Goal: Check status: Check status

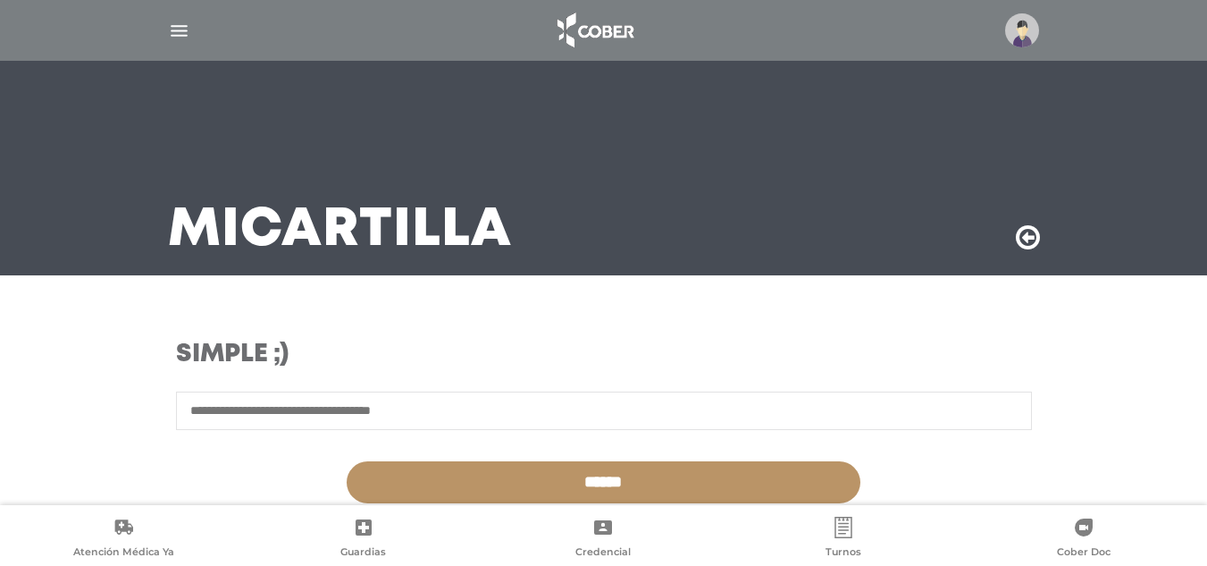
drag, startPoint x: 185, startPoint y: 35, endPoint x: 183, endPoint y: 49, distance: 14.4
click at [185, 36] on img "button" at bounding box center [179, 31] width 22 height 22
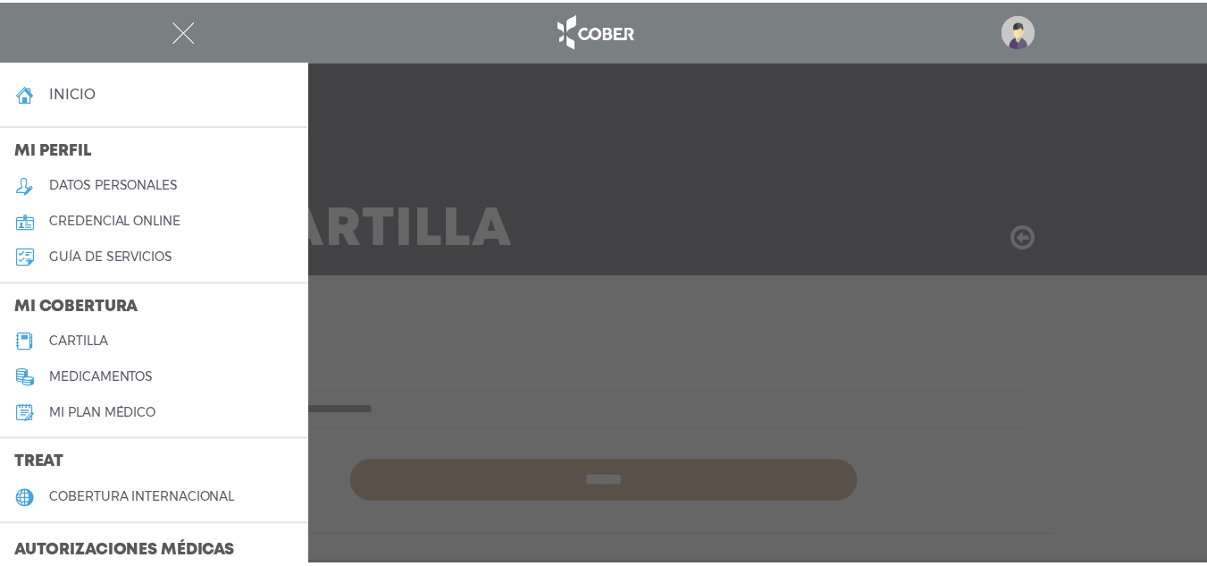
scroll to position [89, 0]
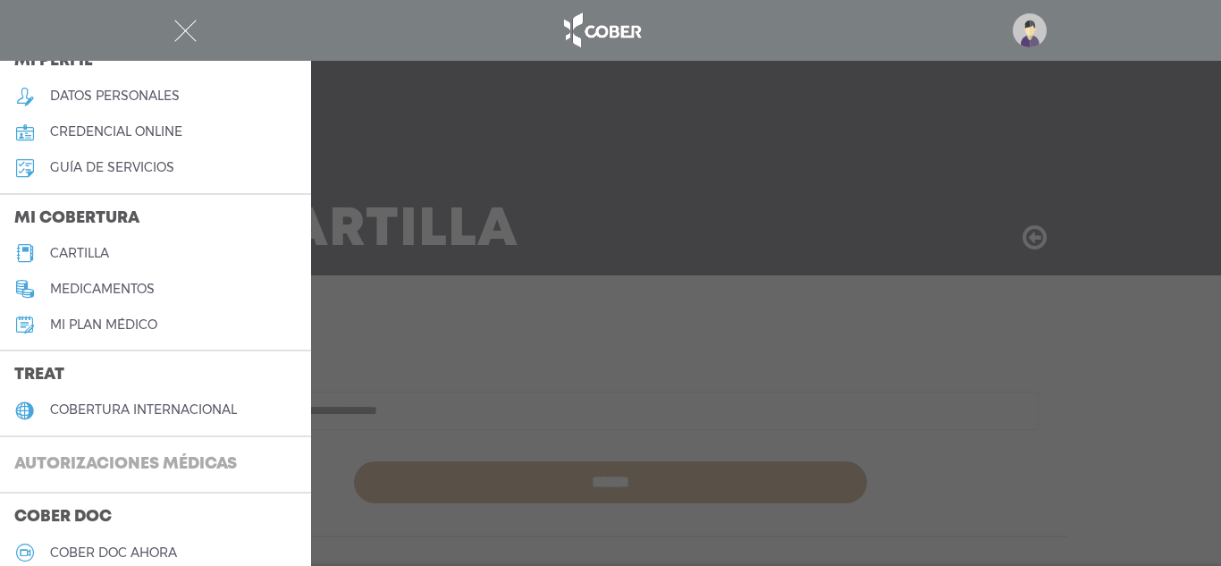
click at [164, 474] on h3 "Autorizaciones médicas" at bounding box center [125, 465] width 251 height 34
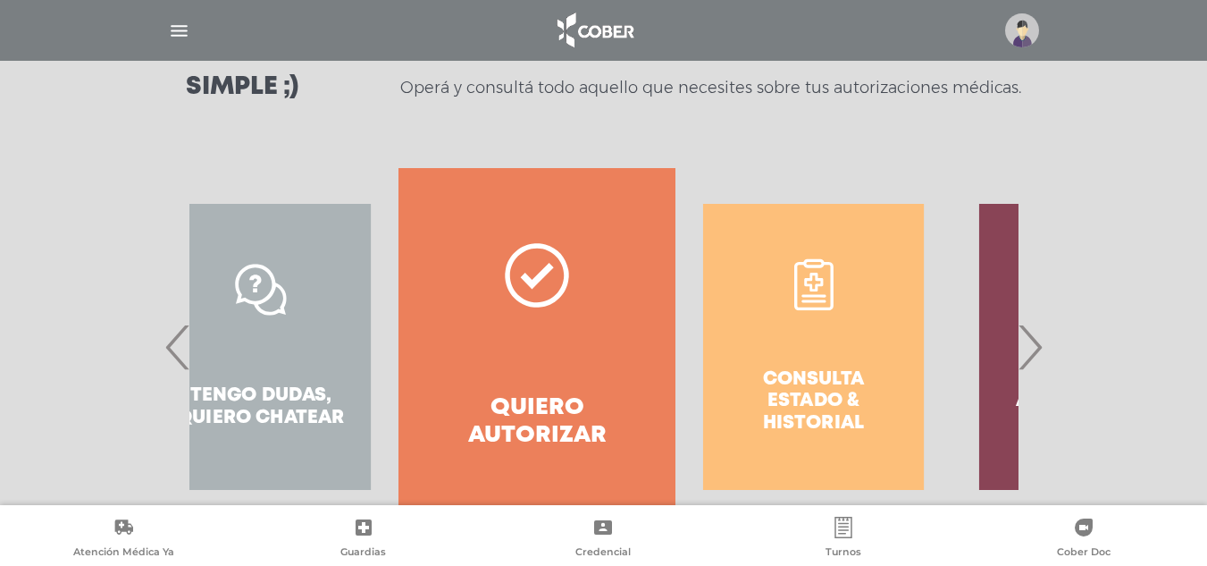
drag, startPoint x: 676, startPoint y: 336, endPoint x: 664, endPoint y: 336, distance: 12.5
click at [675, 336] on div "Consulta estado & historial" at bounding box center [813, 346] width 276 height 357
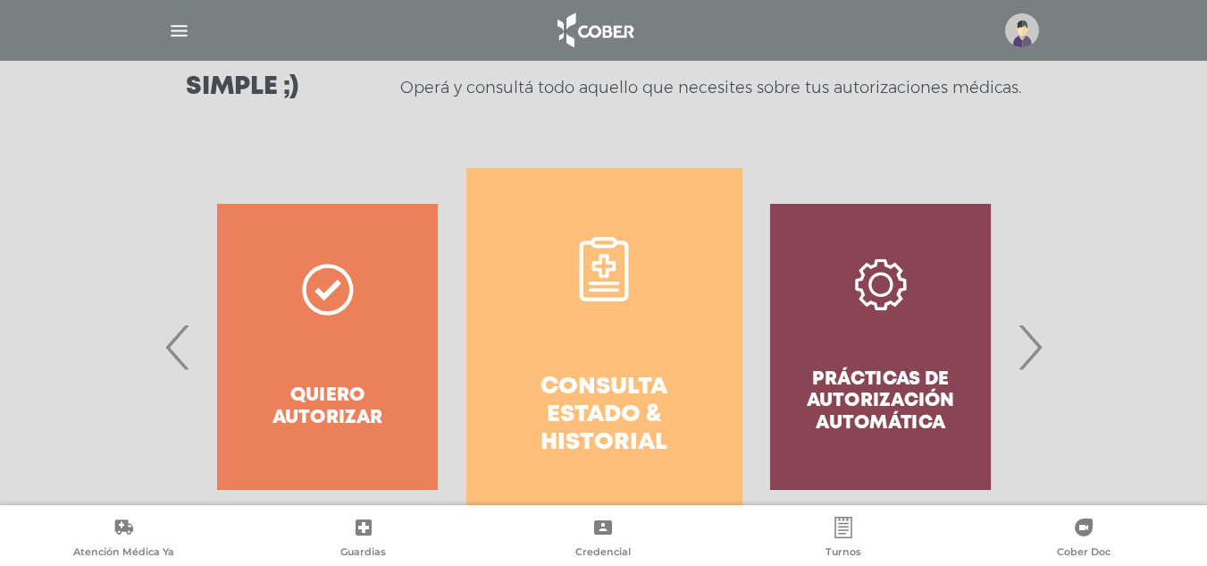
click at [565, 306] on link "Consulta estado & historial" at bounding box center [604, 346] width 276 height 357
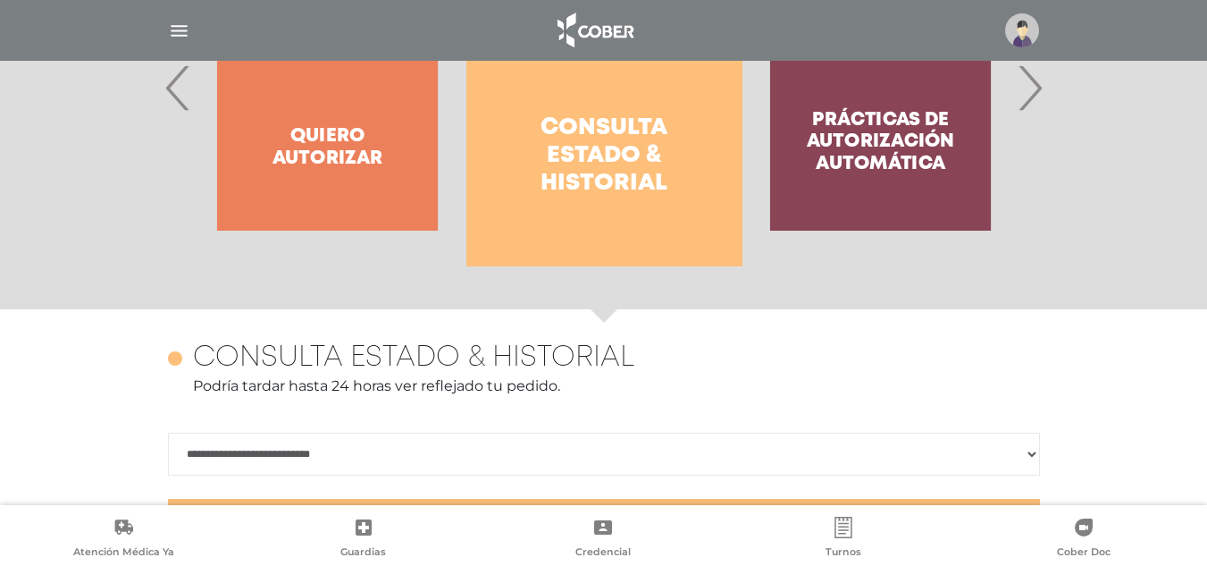
scroll to position [525, 0]
